Goal: Task Accomplishment & Management: Manage account settings

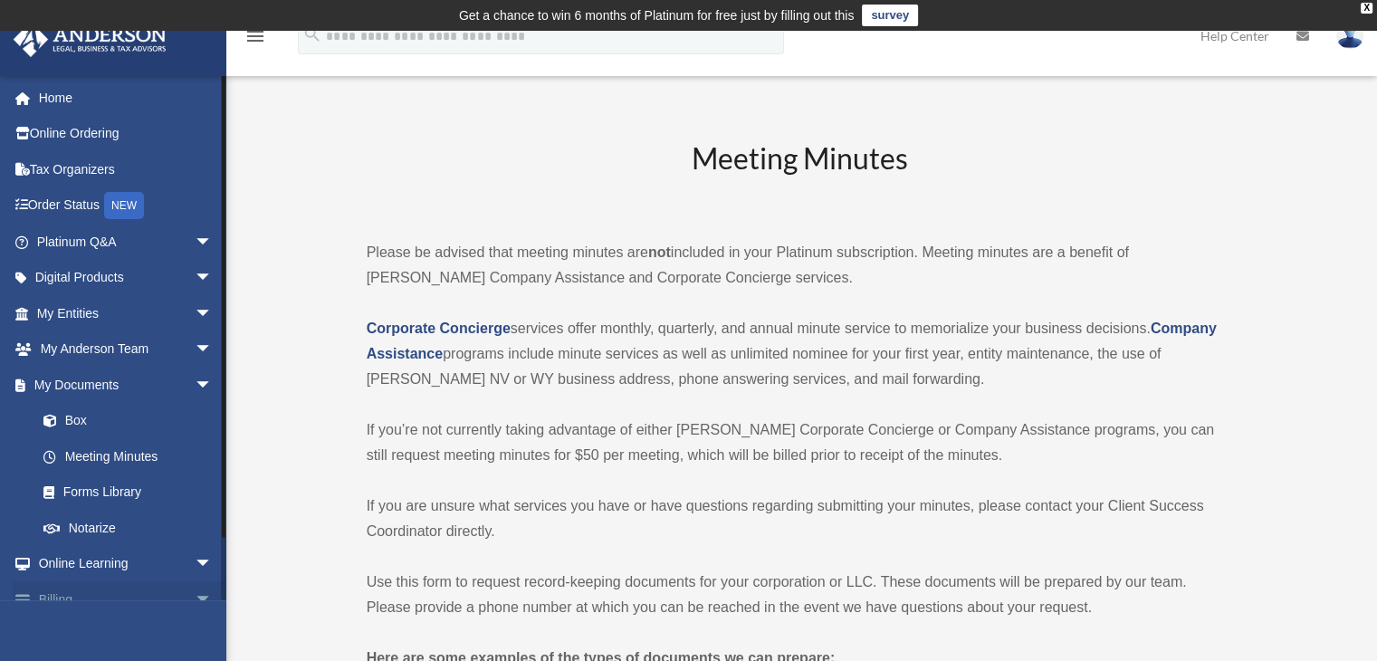
click at [195, 598] on span "arrow_drop_down" at bounding box center [213, 599] width 36 height 37
click at [60, 98] on link "Home" at bounding box center [126, 98] width 227 height 36
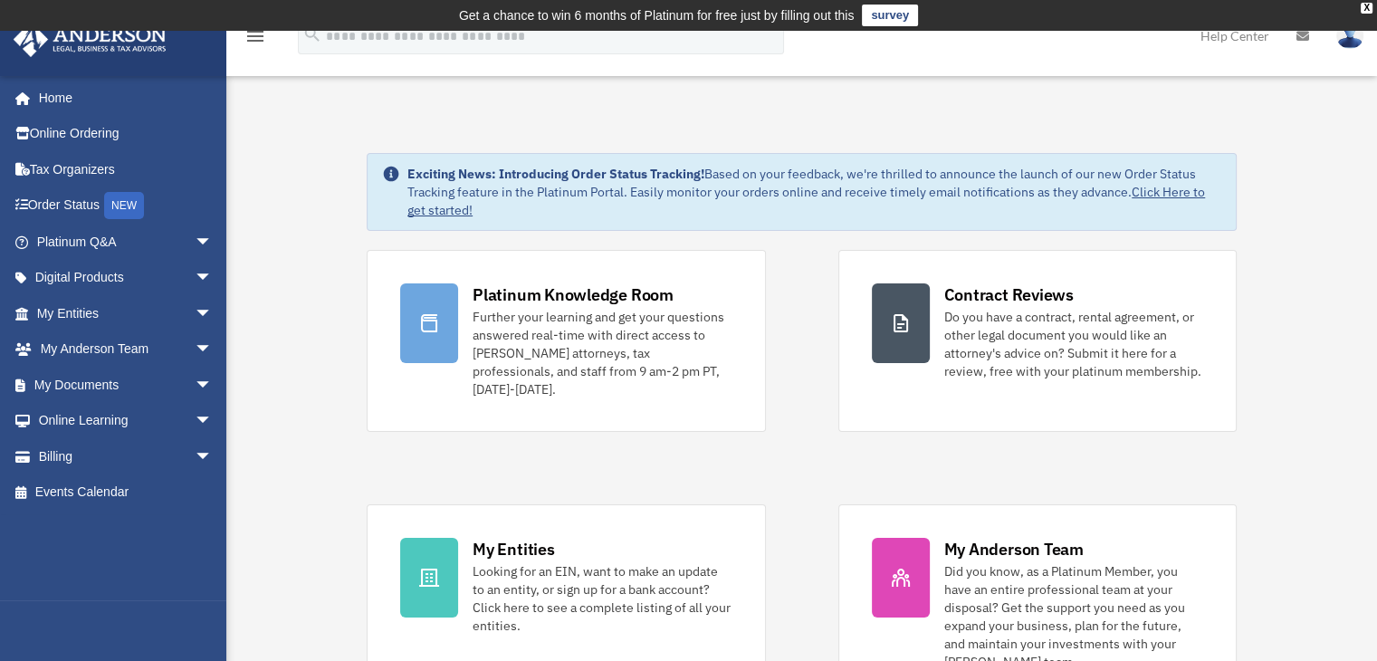
click at [1351, 45] on img at bounding box center [1349, 36] width 27 height 26
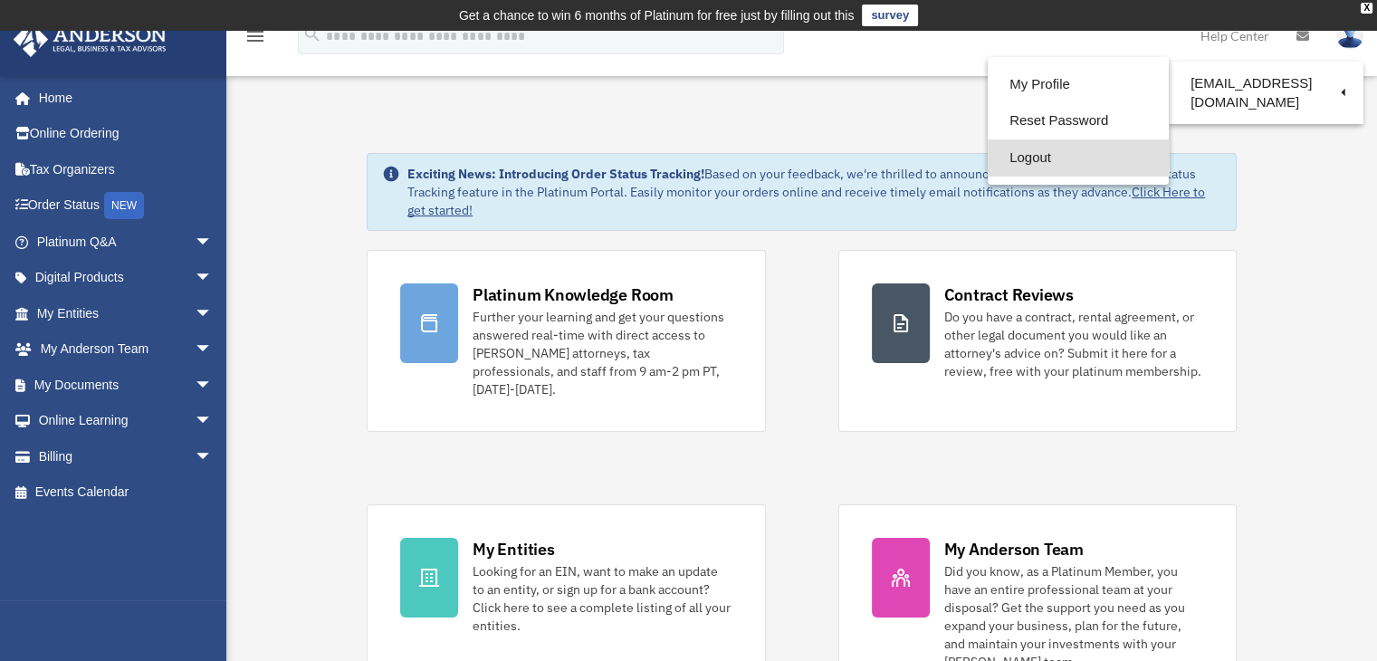
click at [1026, 152] on link "Logout" at bounding box center [1078, 157] width 181 height 37
